Goal: Task Accomplishment & Management: Manage account settings

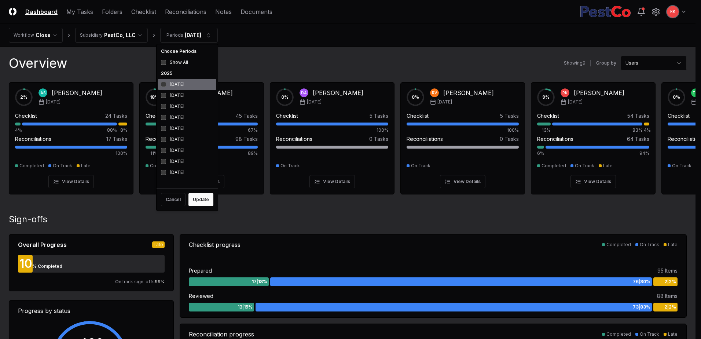
click at [162, 87] on div "[DATE]" at bounding box center [187, 84] width 58 height 11
click at [199, 202] on button "Update" at bounding box center [200, 199] width 25 height 13
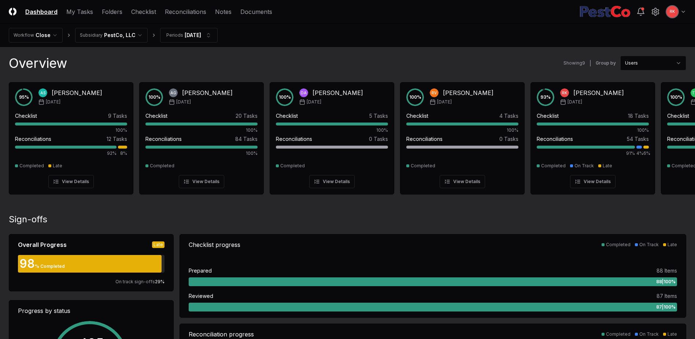
click at [156, 9] on nav "CloseCore Dashboard My Tasks Folders Checklist Reconciliations Notes Documents" at bounding box center [140, 11] width 263 height 9
click at [151, 12] on link "Checklist" at bounding box center [143, 11] width 25 height 9
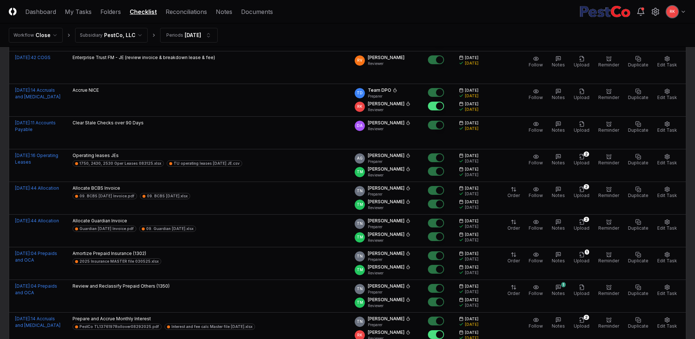
scroll to position [1492, 0]
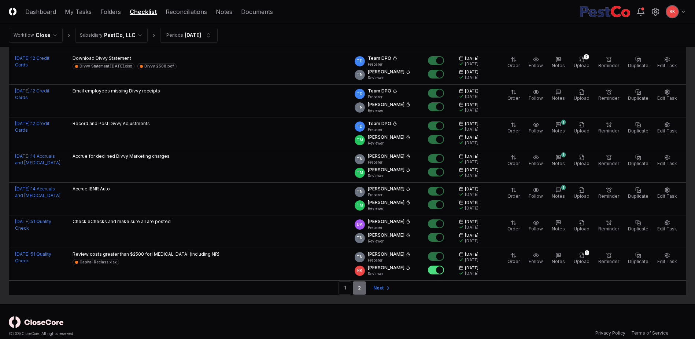
click at [364, 284] on link "2" at bounding box center [359, 287] width 13 height 13
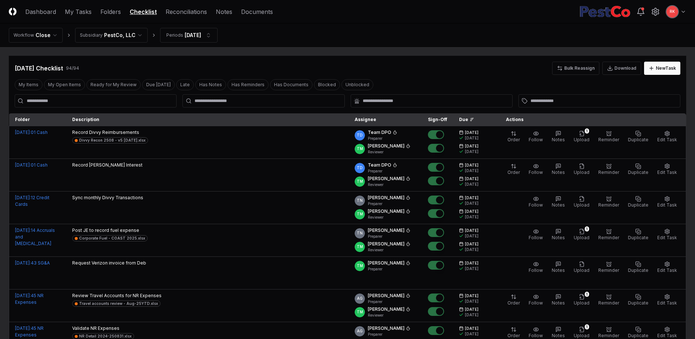
click at [193, 5] on header "CloseCore Dashboard My Tasks Folders Checklist Reconciliations Notes Documents …" at bounding box center [347, 11] width 695 height 23
click at [187, 10] on link "Reconciliations" at bounding box center [186, 11] width 41 height 9
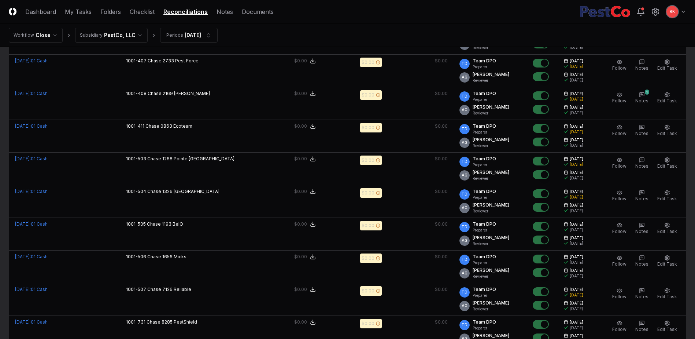
scroll to position [1487, 0]
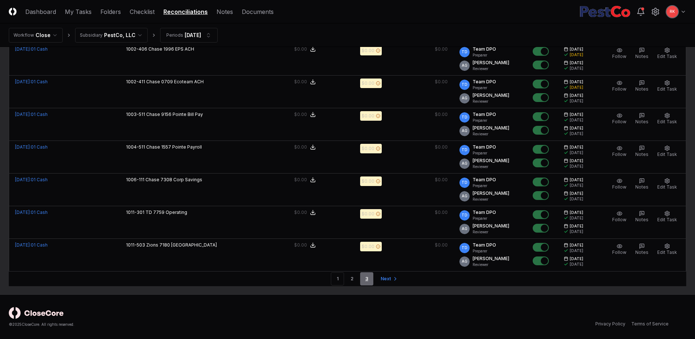
click at [368, 276] on link "3" at bounding box center [366, 278] width 13 height 13
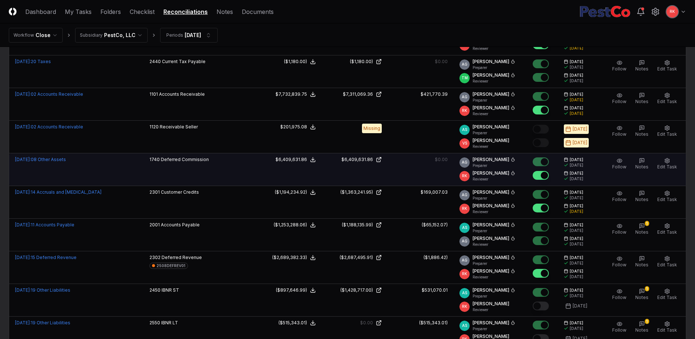
scroll to position [660, 0]
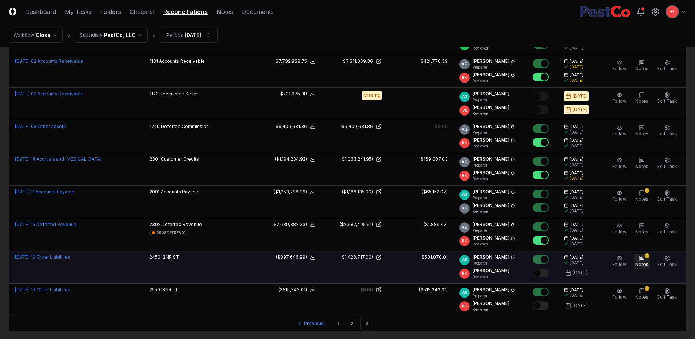
click at [648, 255] on div "1" at bounding box center [647, 255] width 4 height 5
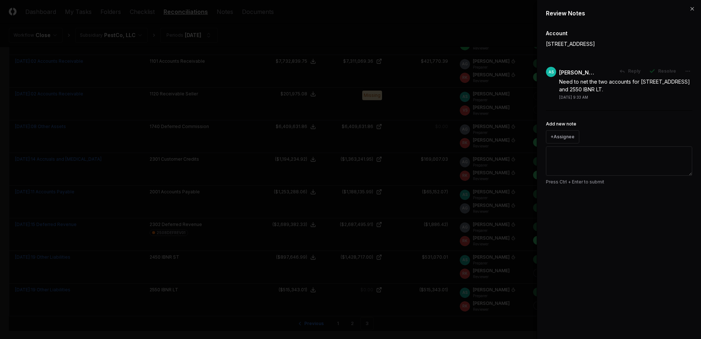
click at [443, 258] on div at bounding box center [350, 169] width 701 height 339
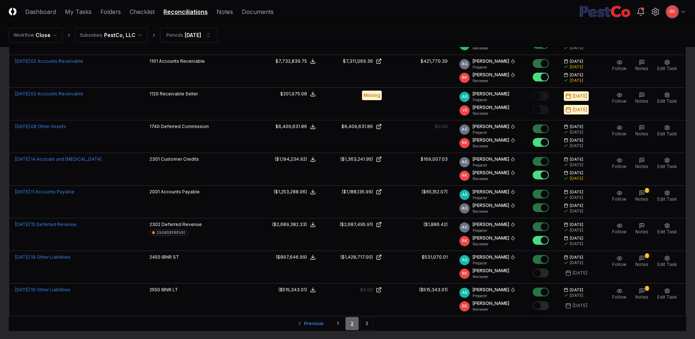
click at [349, 323] on link "2" at bounding box center [352, 323] width 13 height 13
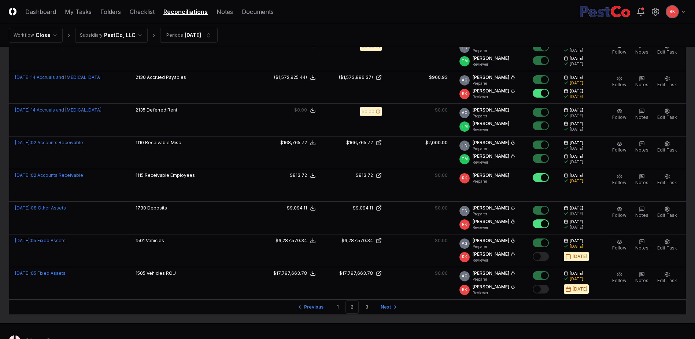
scroll to position [1487, 0]
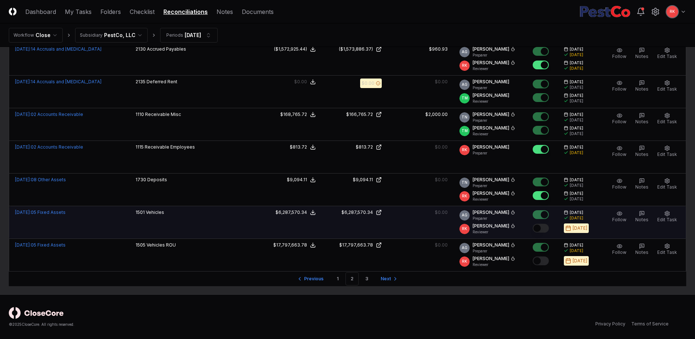
click at [539, 225] on button "Mark complete" at bounding box center [541, 228] width 16 height 9
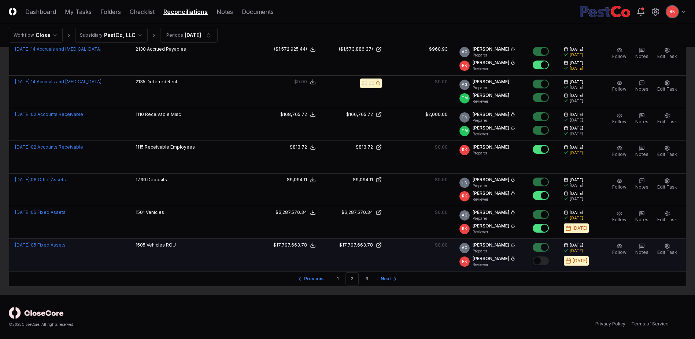
click at [543, 259] on button "Mark complete" at bounding box center [541, 260] width 16 height 9
click at [364, 273] on link "3" at bounding box center [366, 278] width 13 height 13
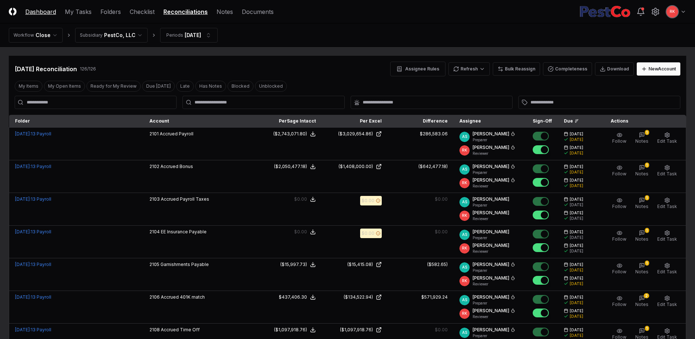
click at [38, 9] on link "Dashboard" at bounding box center [40, 11] width 31 height 9
